Goal: Task Accomplishment & Management: Complete application form

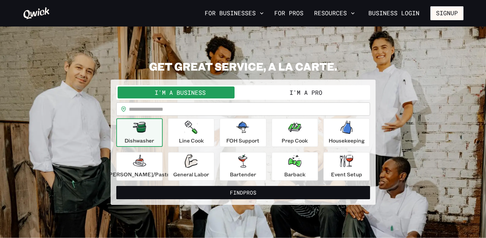
click at [313, 91] on button "I'm a Pro" at bounding box center [306, 92] width 126 height 12
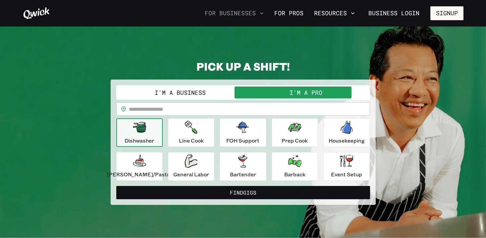
click at [264, 13] on icon "button" at bounding box center [261, 13] width 7 height 7
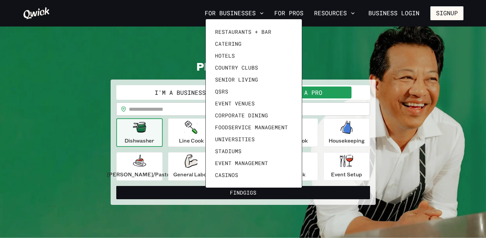
click at [289, 14] on div at bounding box center [243, 119] width 486 height 238
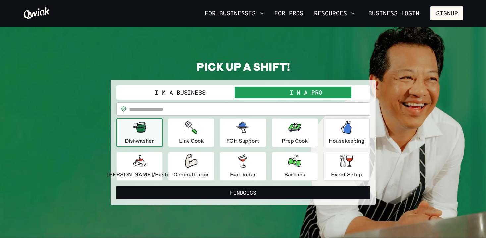
click at [289, 14] on link "For Pros" at bounding box center [289, 13] width 34 height 11
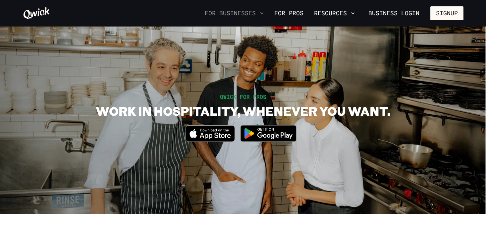
click at [265, 15] on icon "button" at bounding box center [261, 13] width 7 height 7
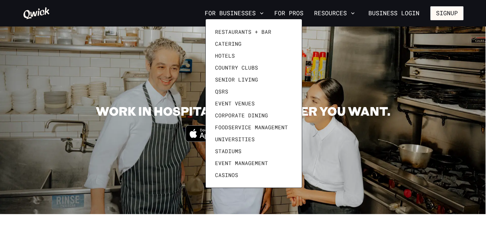
click at [287, 15] on div at bounding box center [243, 119] width 486 height 238
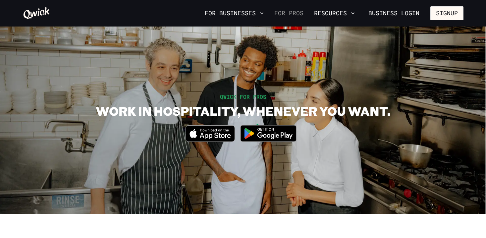
click at [287, 15] on link "For Pros" at bounding box center [289, 13] width 34 height 11
click at [438, 15] on button "Signup" at bounding box center [446, 13] width 33 height 14
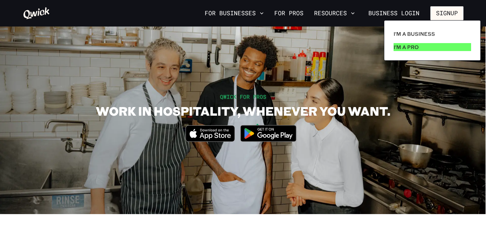
click at [404, 47] on p "I'm a Pro" at bounding box center [405, 47] width 25 height 8
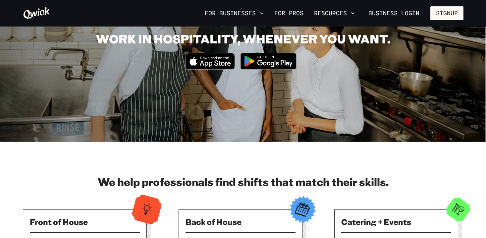
scroll to position [73, 0]
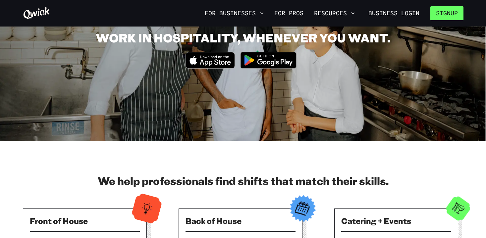
click at [447, 16] on button "Signup" at bounding box center [446, 13] width 33 height 14
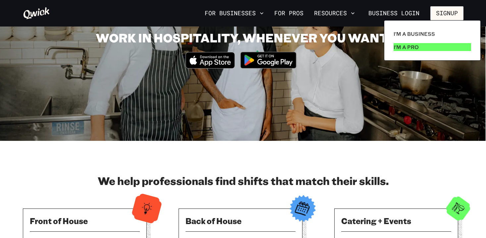
click at [403, 47] on p "I'm a Pro" at bounding box center [405, 47] width 25 height 8
